Goal: Task Accomplishment & Management: Manage account settings

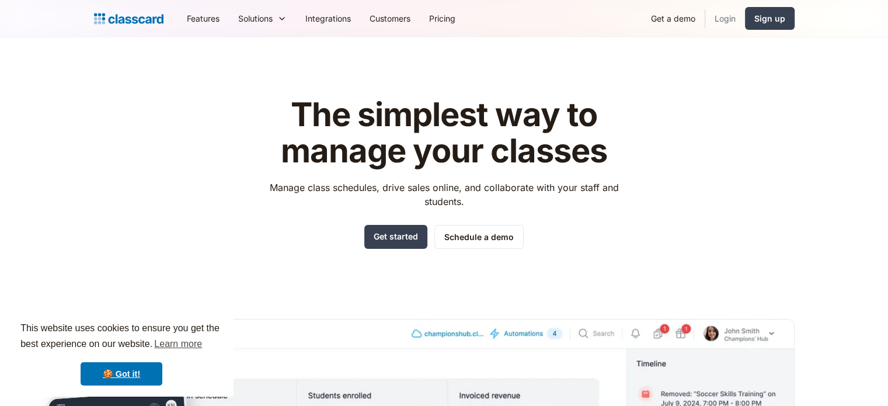
click at [725, 18] on link "Login" at bounding box center [725, 18] width 40 height 26
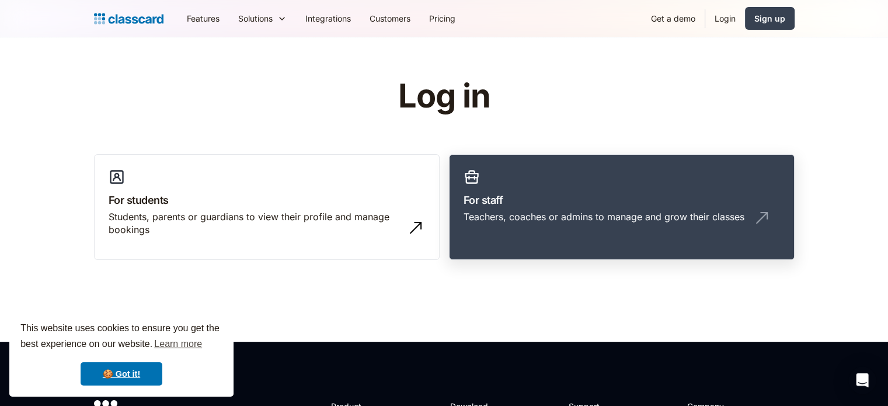
click at [532, 232] on link "For staff Teachers, coaches or admins to manage and grow their classes" at bounding box center [621, 207] width 345 height 106
